Goal: Task Accomplishment & Management: Use online tool/utility

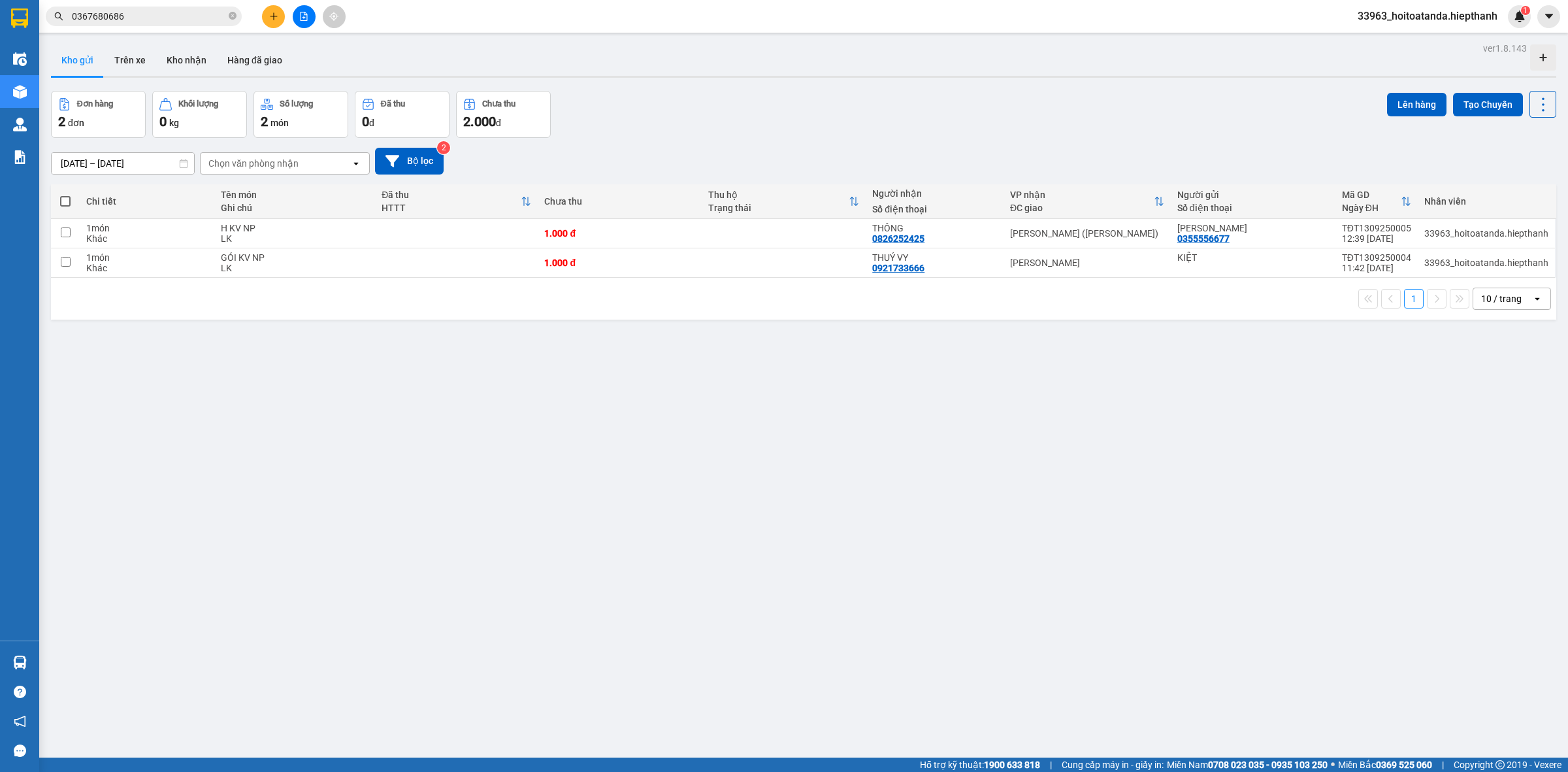
click at [227, 17] on span "0367680686" at bounding box center [144, 17] width 196 height 20
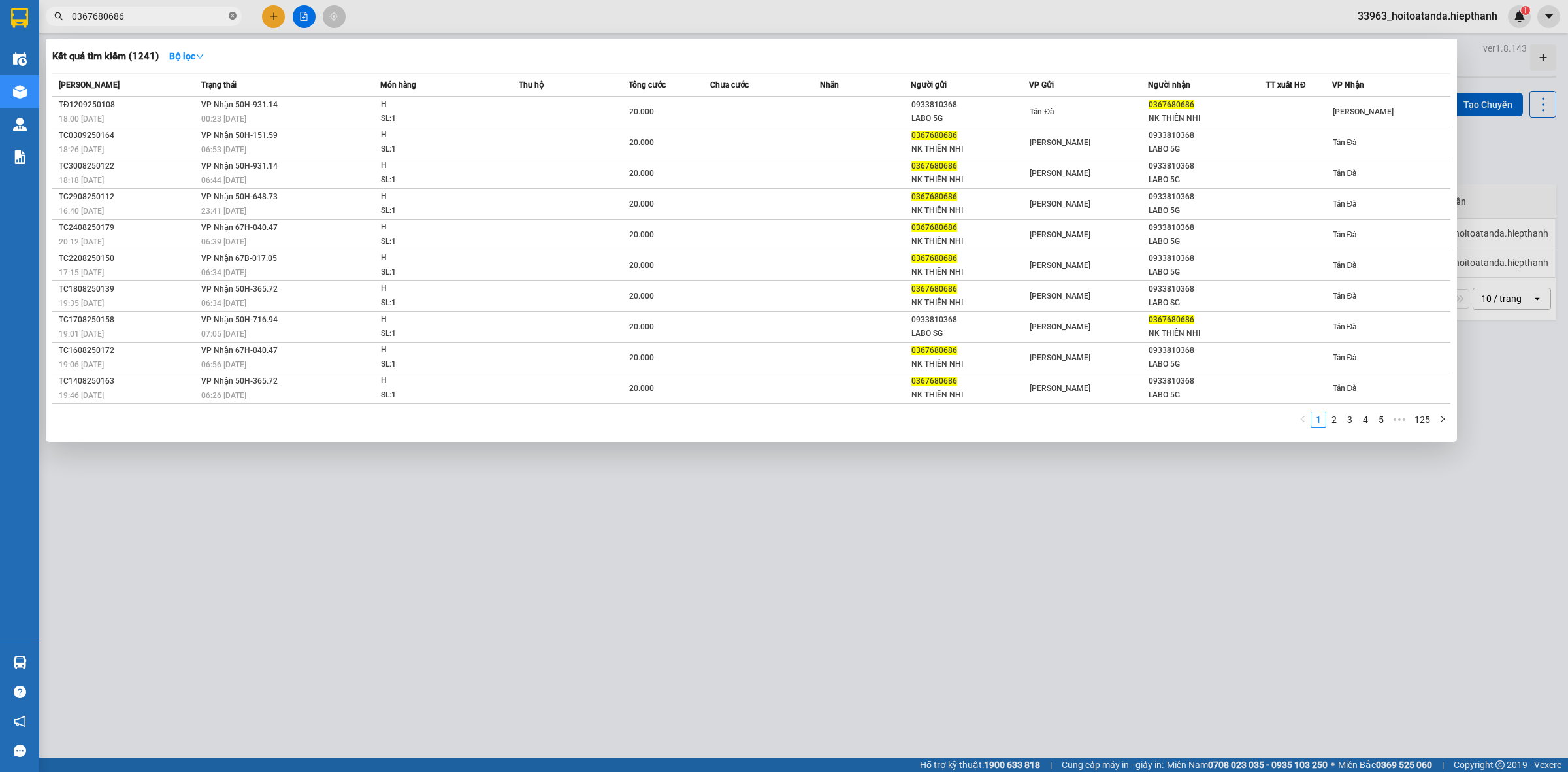
click at [230, 12] on icon "close-circle" at bounding box center [232, 15] width 8 height 8
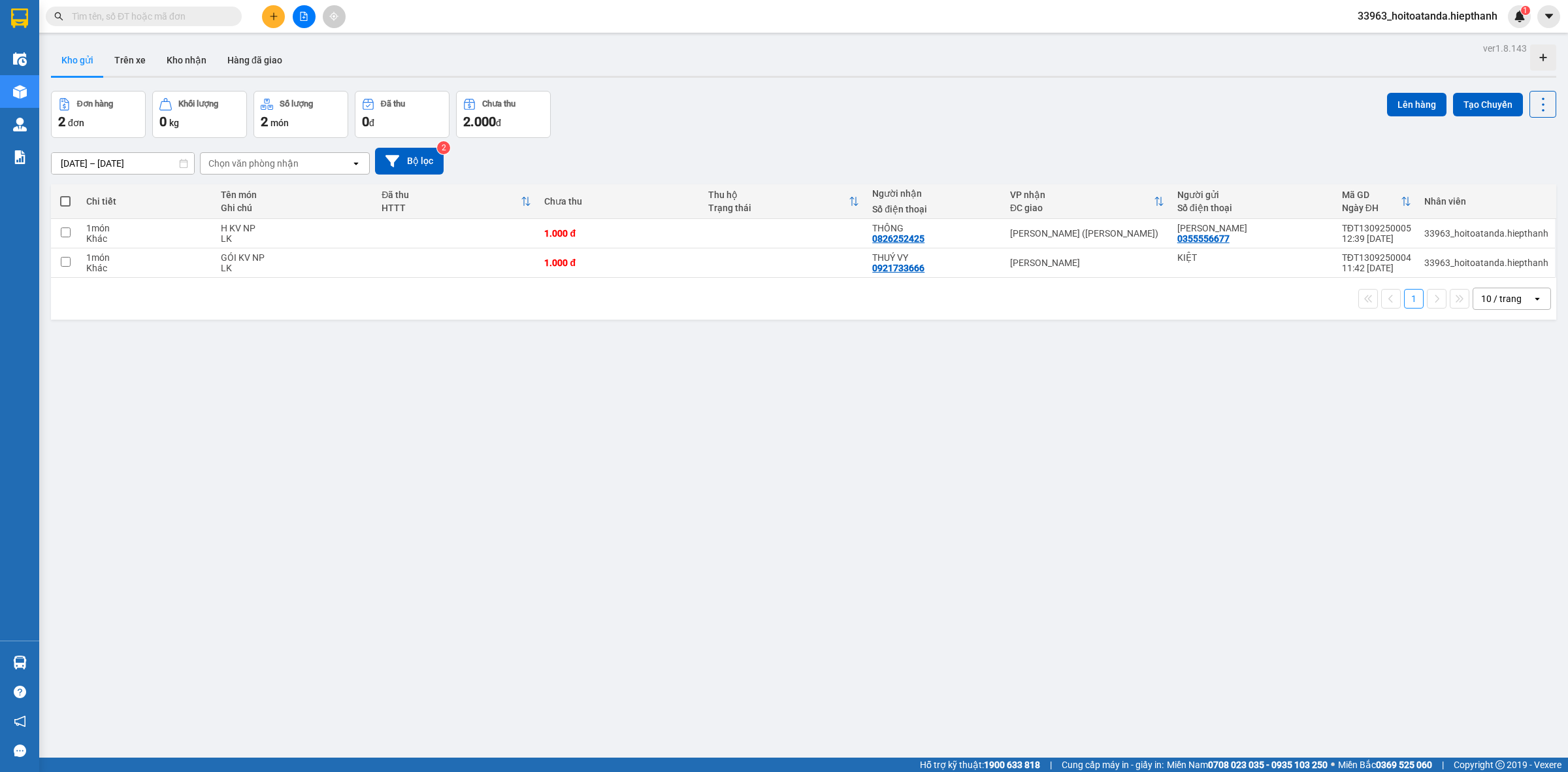
click at [205, 11] on input "text" at bounding box center [149, 16] width 154 height 15
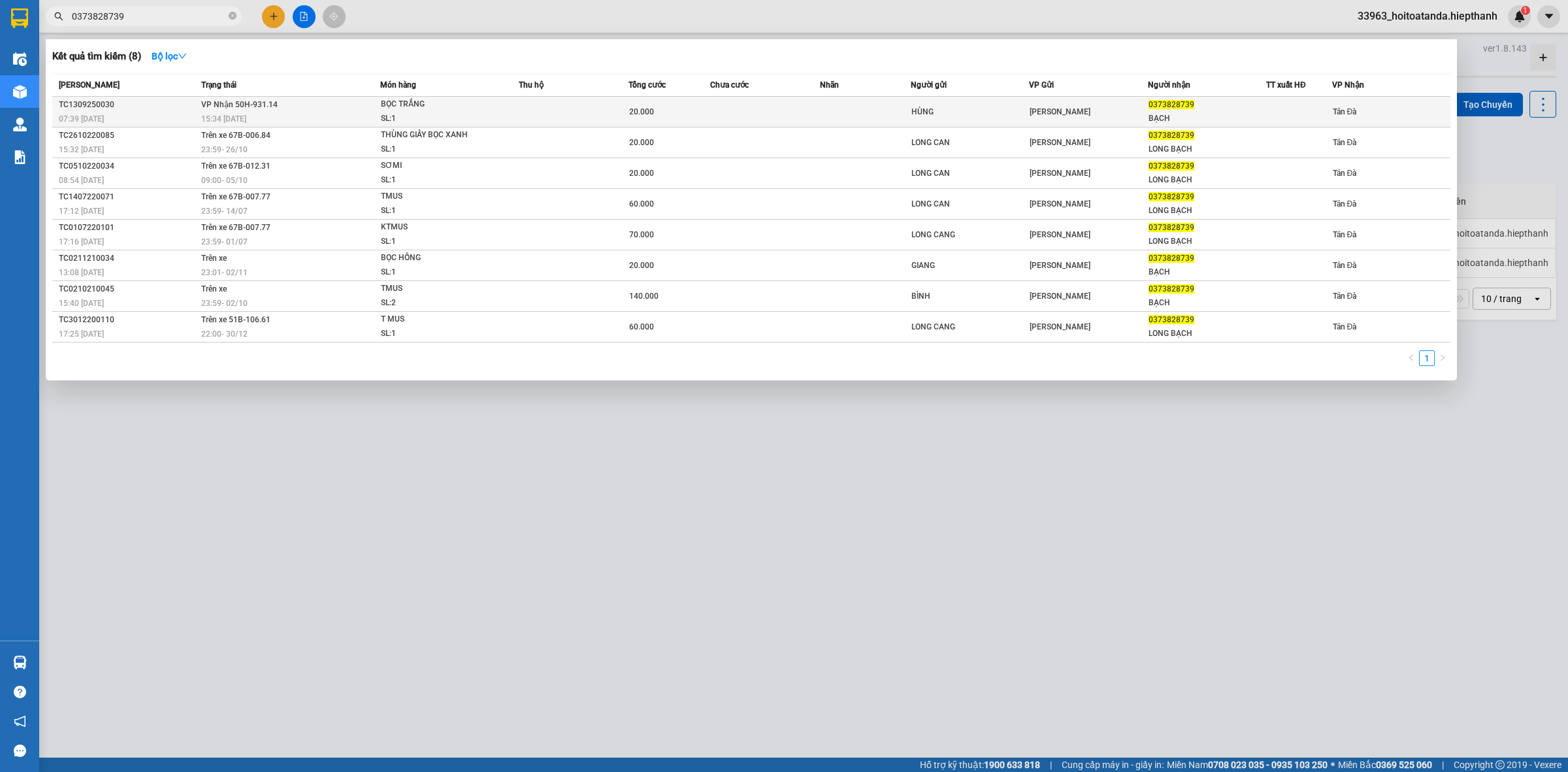
type input "0373828739"
click at [288, 120] on div "15:34 [DATE]" at bounding box center [290, 119] width 179 height 15
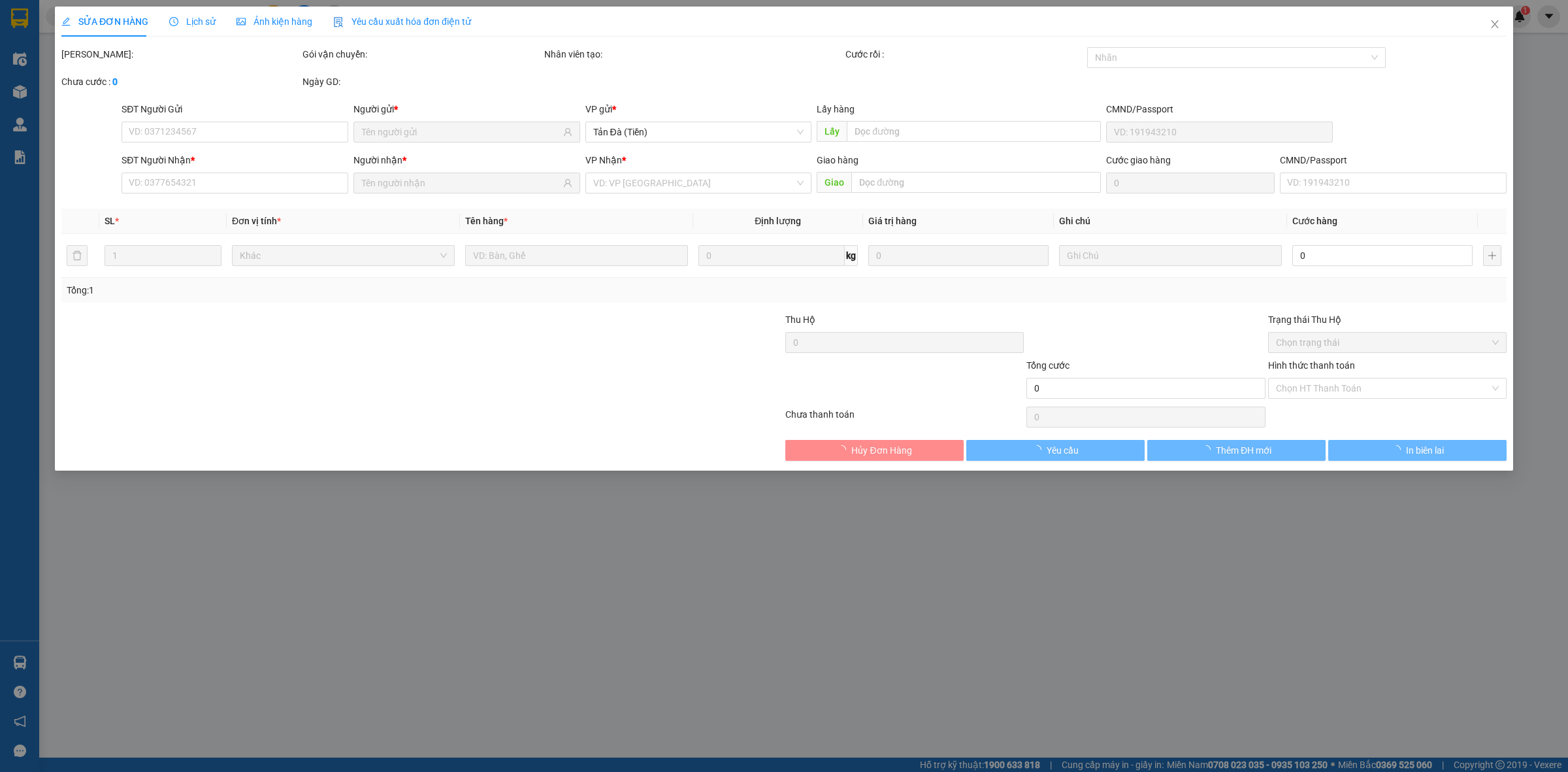
type input "HÙNG"
type input "0373828739"
type input "BẠCH"
type input "20.000"
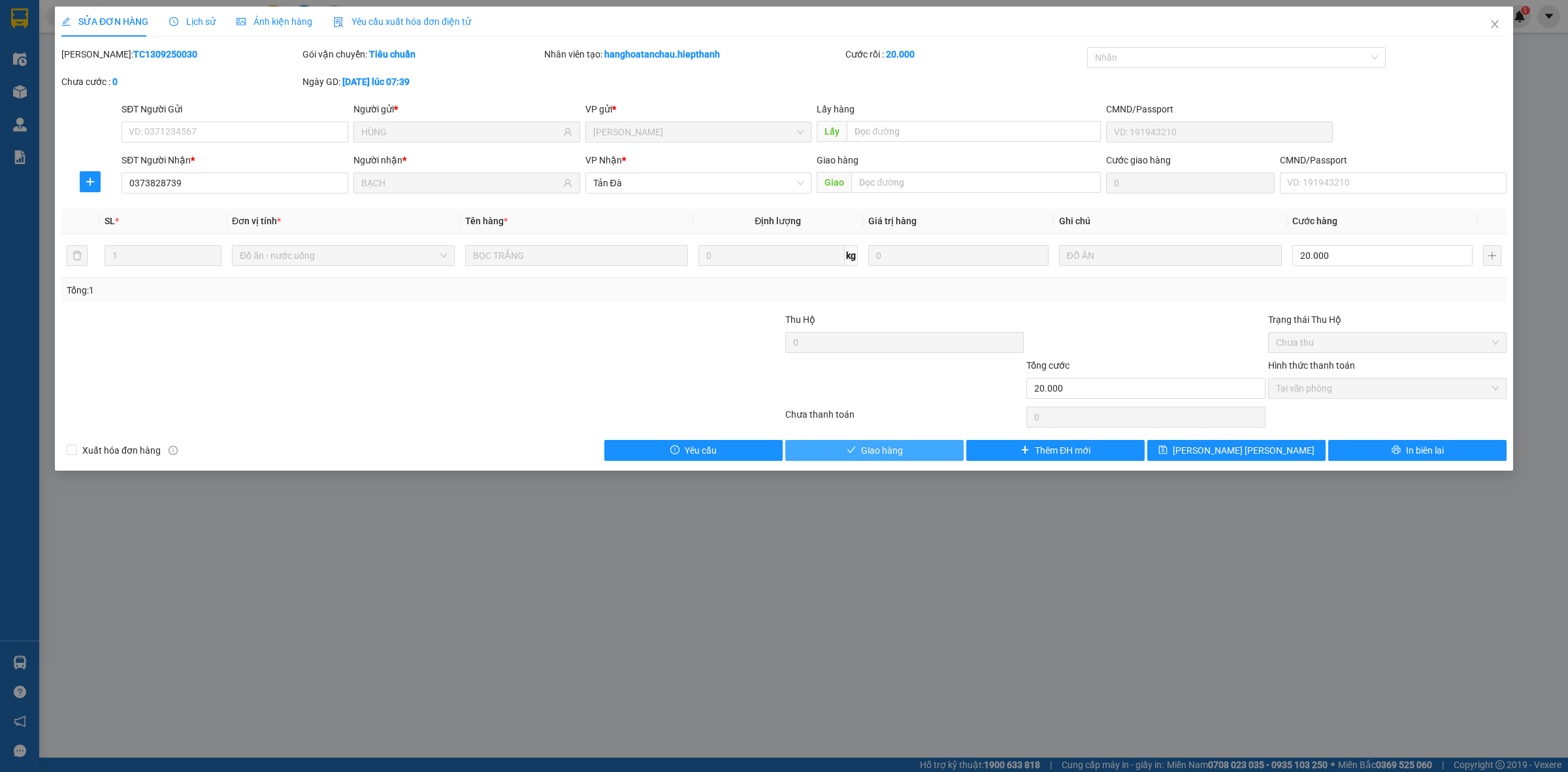
drag, startPoint x: 884, startPoint y: 475, endPoint x: 897, endPoint y: 454, distance: 24.7
click at [890, 470] on div "SỬA ĐƠN HÀNG Lịch sử [PERSON_NAME] hàng Yêu cầu xuất [PERSON_NAME] điện tử Tota…" at bounding box center [784, 386] width 1568 height 772
click at [898, 453] on span "Giao hàng" at bounding box center [882, 450] width 42 height 15
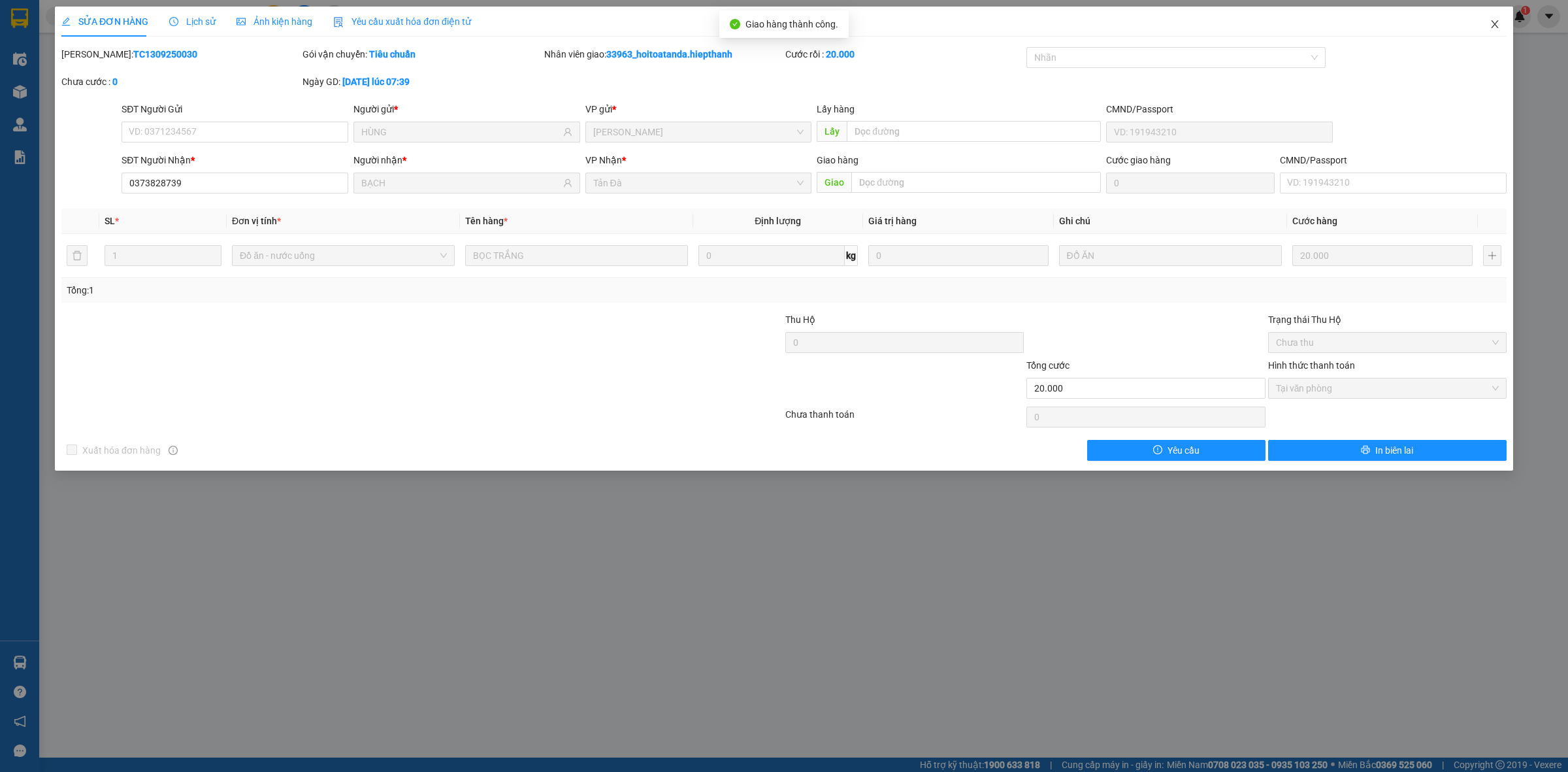
click at [1503, 28] on span "Close" at bounding box center [1495, 25] width 37 height 37
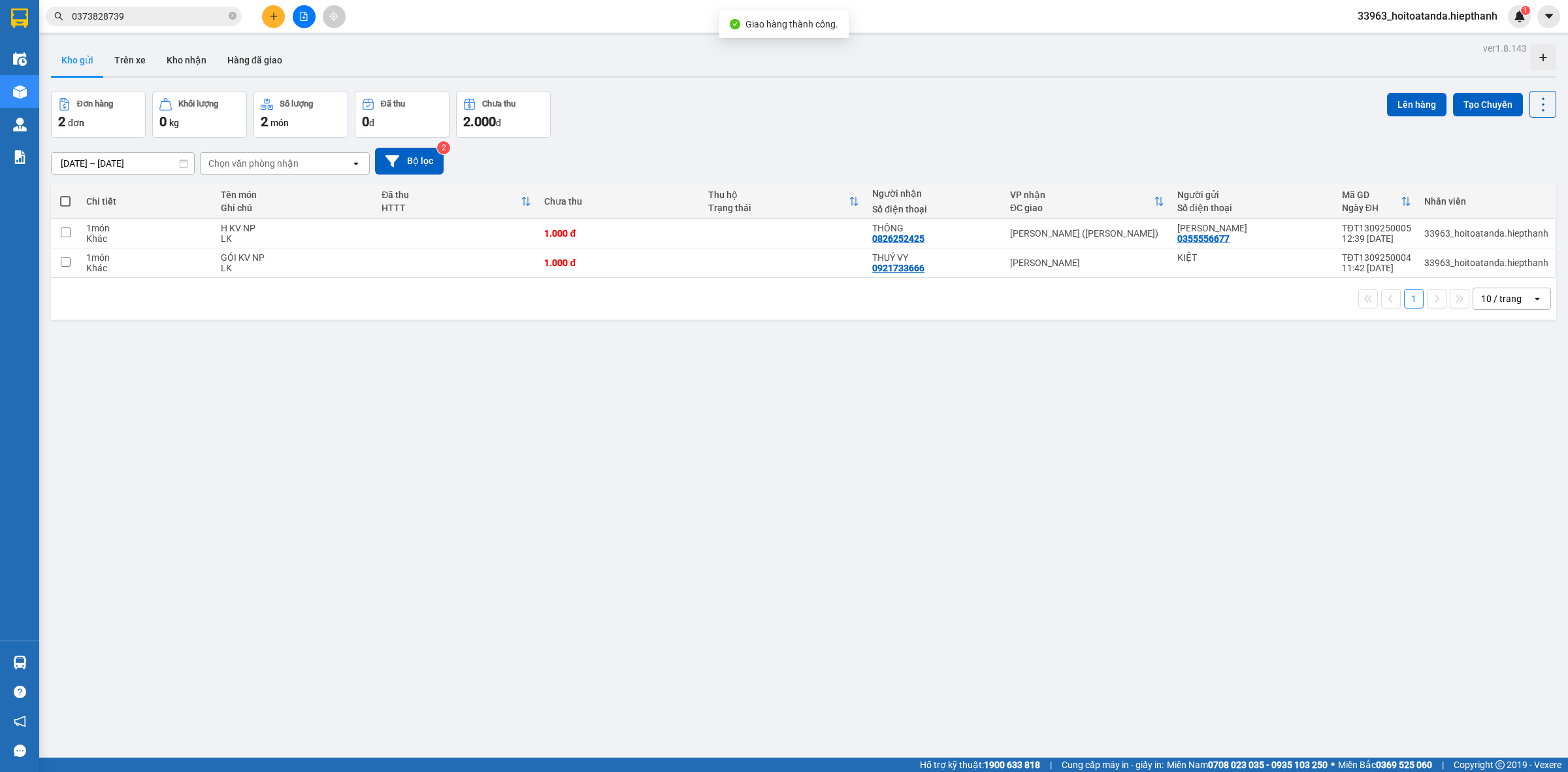
click at [1000, 181] on div "[DATE] – [DATE] Press the down arrow key to interact with the calendar and sele…" at bounding box center [803, 161] width 1505 height 46
